Goal: Transaction & Acquisition: Subscribe to service/newsletter

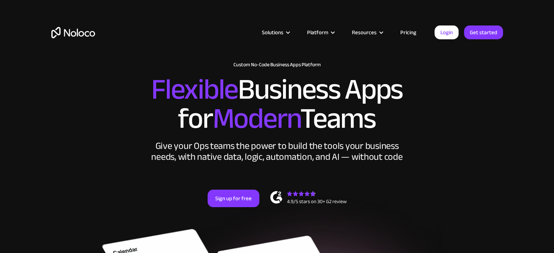
click at [411, 32] on link "Pricing" at bounding box center [408, 32] width 34 height 9
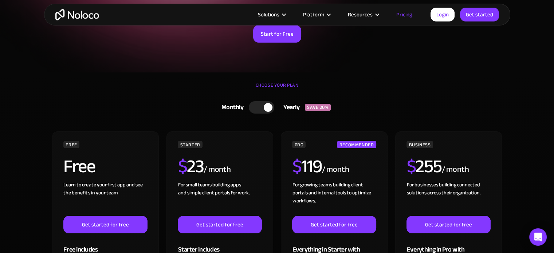
scroll to position [109, 0]
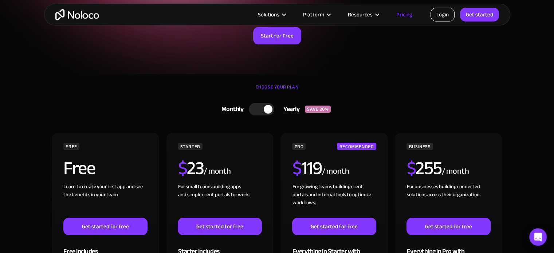
click at [445, 15] on link "Login" at bounding box center [442, 15] width 24 height 14
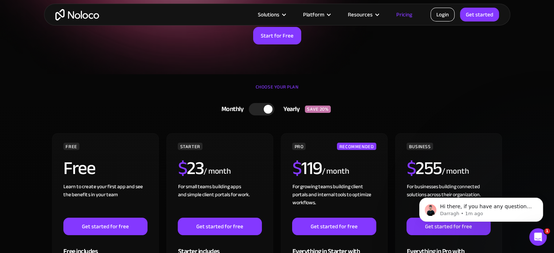
scroll to position [0, 0]
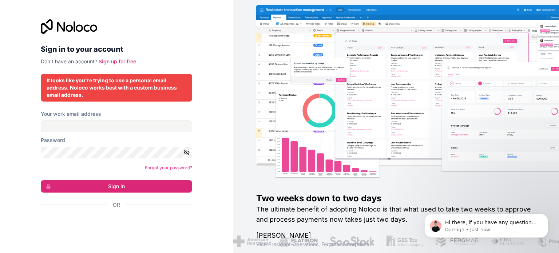
click at [91, 87] on div "It looks like you're trying to use a personal email address. Noloco works best …" at bounding box center [117, 88] width 140 height 22
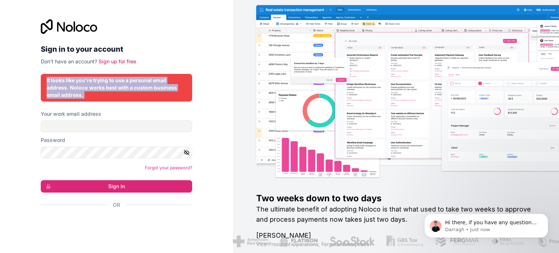
click at [91, 87] on div "It looks like you're trying to use a personal email address. Noloco works best …" at bounding box center [117, 88] width 140 height 22
copy div "It looks like you're trying to use a personal email address. Noloco works best …"
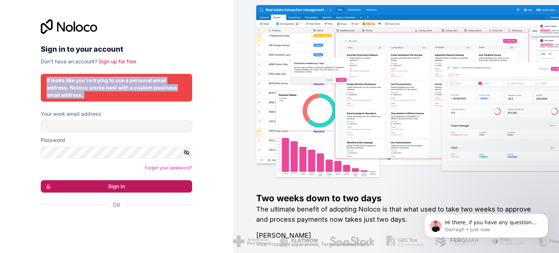
click at [137, 186] on button "Sign in" at bounding box center [116, 186] width 151 height 12
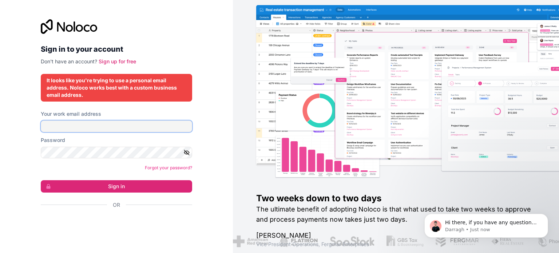
click at [103, 130] on input "Your work email address" at bounding box center [116, 126] width 151 height 12
type input "[EMAIL_ADDRESS][DOMAIN_NAME]"
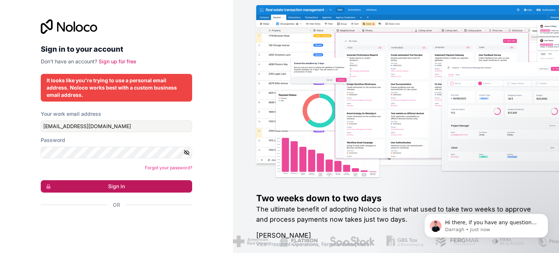
click at [115, 185] on button "Sign in" at bounding box center [116, 186] width 151 height 12
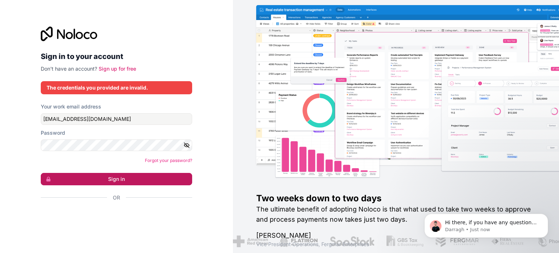
click at [124, 178] on button "Sign in" at bounding box center [116, 179] width 151 height 12
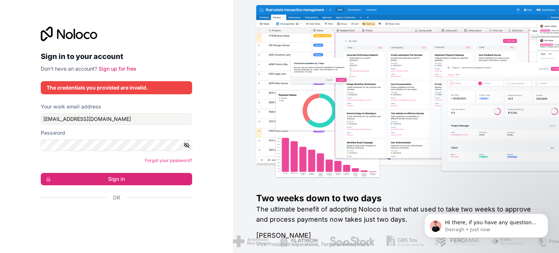
click at [60, 35] on icon at bounding box center [69, 34] width 56 height 15
click at [121, 67] on link "Sign up for free" at bounding box center [117, 69] width 37 height 6
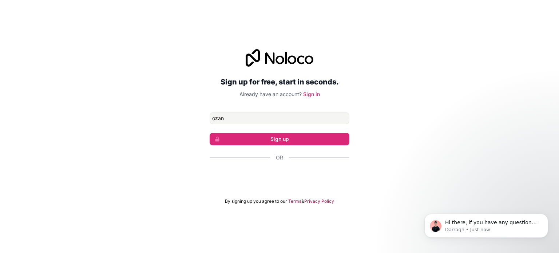
type input "[EMAIL_ADDRESS][DOMAIN_NAME]"
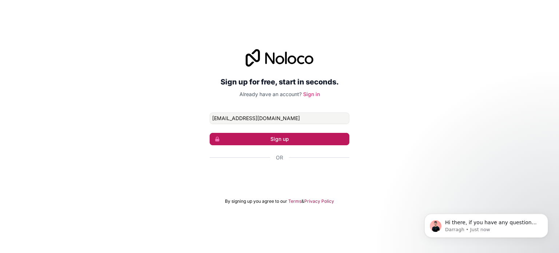
click at [303, 136] on button "Sign up" at bounding box center [280, 139] width 140 height 12
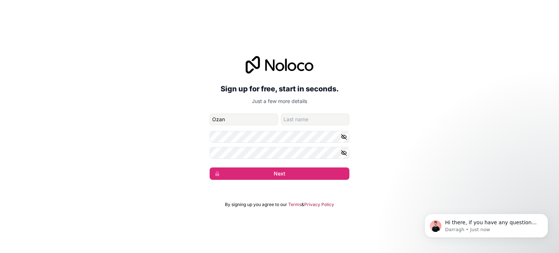
type input "Ozan"
type input "Bozkus"
click at [344, 136] on icon "button" at bounding box center [343, 136] width 5 height 5
click at [344, 136] on icon "button" at bounding box center [344, 136] width 1 height 1
click at [343, 151] on icon "button" at bounding box center [344, 153] width 7 height 7
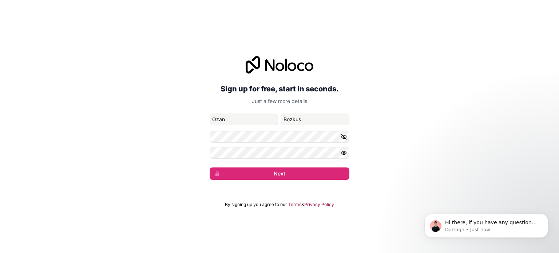
click at [343, 151] on icon "button" at bounding box center [343, 152] width 5 height 3
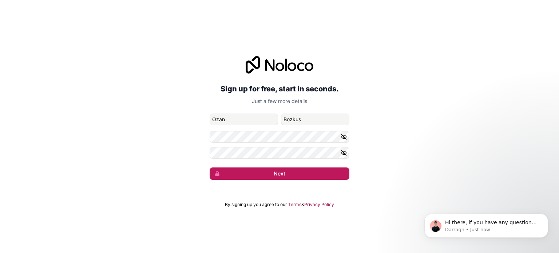
click at [310, 173] on button "Next" at bounding box center [280, 173] width 140 height 12
click at [257, 172] on button "Next" at bounding box center [280, 173] width 140 height 12
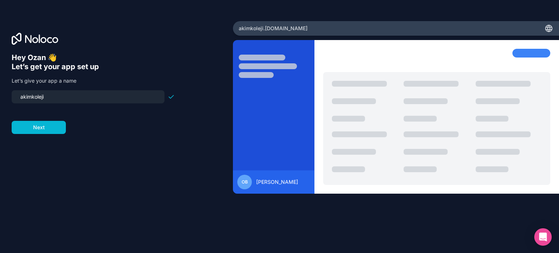
click at [62, 101] on input "akimkoleji" at bounding box center [88, 97] width 144 height 10
type input "akimkoleji"
click at [41, 125] on button "Next" at bounding box center [39, 127] width 54 height 13
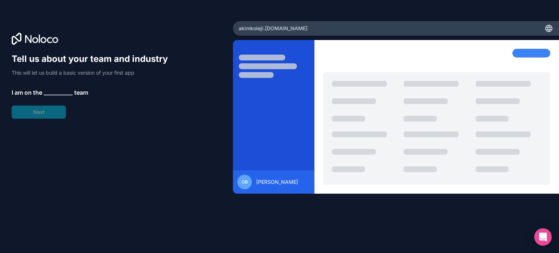
click at [50, 90] on span "__________" at bounding box center [58, 92] width 29 height 9
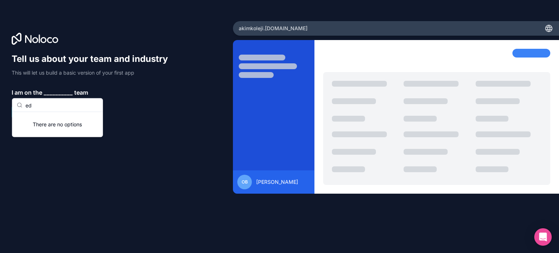
type input "e"
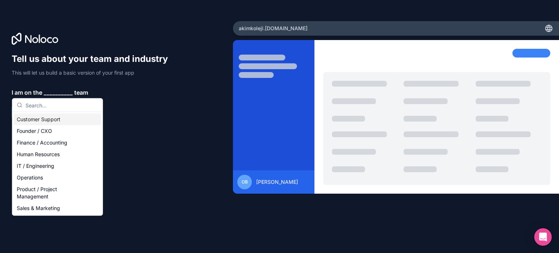
click at [39, 119] on div "Customer Support" at bounding box center [57, 120] width 87 height 12
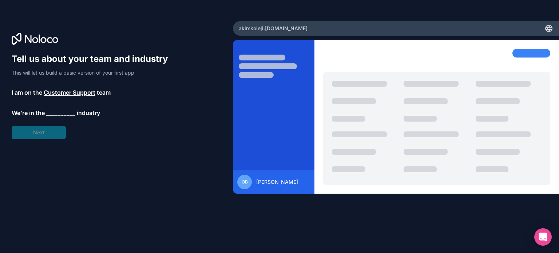
click at [54, 114] on span "__________" at bounding box center [60, 112] width 29 height 9
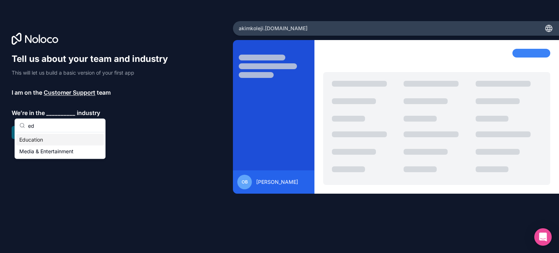
type input "ed"
click at [45, 141] on div "Education" at bounding box center [59, 140] width 87 height 12
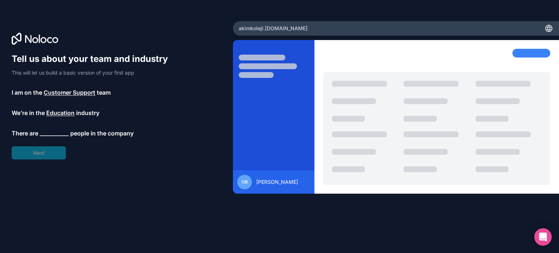
click at [52, 134] on span "__________" at bounding box center [54, 133] width 29 height 9
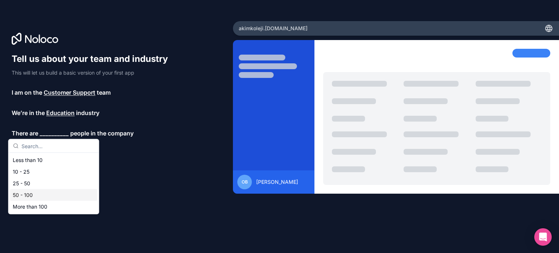
click at [25, 195] on div "50 - 100" at bounding box center [53, 195] width 87 height 12
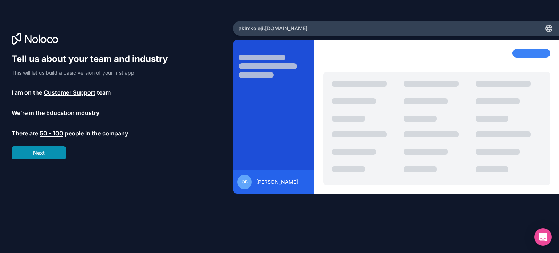
click at [46, 159] on button "Next" at bounding box center [39, 152] width 54 height 13
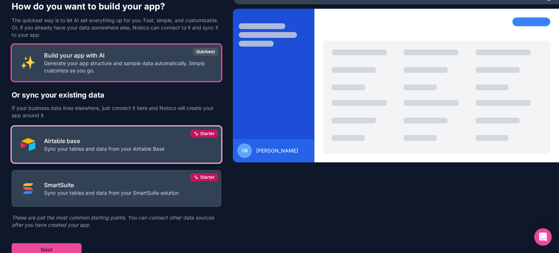
scroll to position [34, 0]
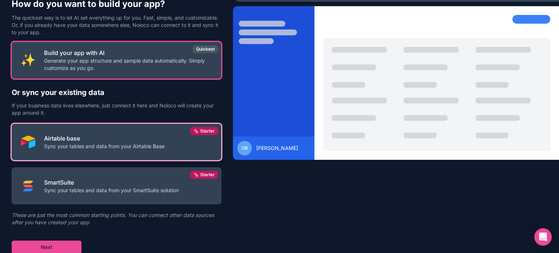
click at [101, 145] on p "Sync your tables and data from your Airtable Base" at bounding box center [104, 146] width 120 height 7
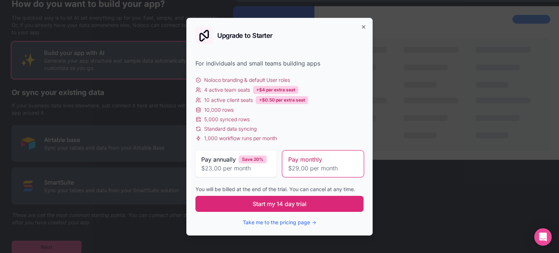
click at [280, 208] on button "Start my 14 day trial" at bounding box center [279, 204] width 168 height 16
